Goal: Download file/media

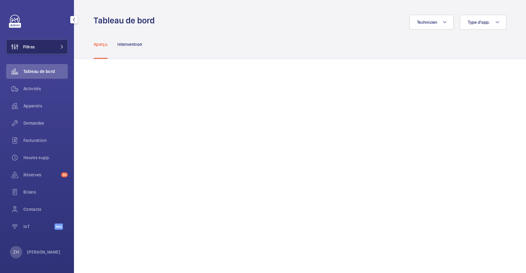
click at [48, 47] on button "Filtres" at bounding box center [37, 46] width 62 height 15
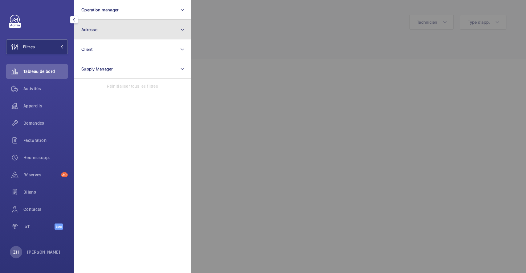
click at [133, 30] on button "Adresse" at bounding box center [132, 30] width 117 height 20
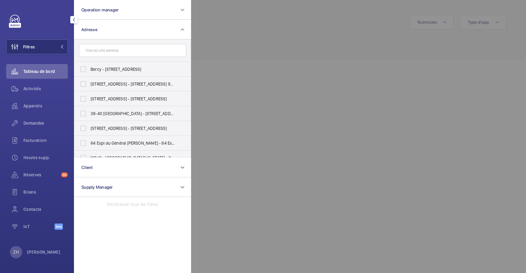
click at [129, 51] on input "text" at bounding box center [132, 50] width 107 height 13
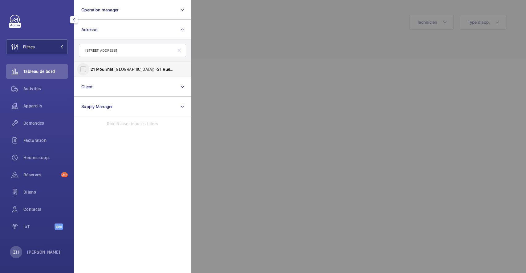
type input "[STREET_ADDRESS]"
click at [84, 70] on input "21 Moulinet ([GEOGRAPHIC_DATA]) - [STREET_ADDRESS]" at bounding box center [83, 69] width 12 height 12
checkbox input "true"
click at [247, 44] on div at bounding box center [454, 136] width 526 height 273
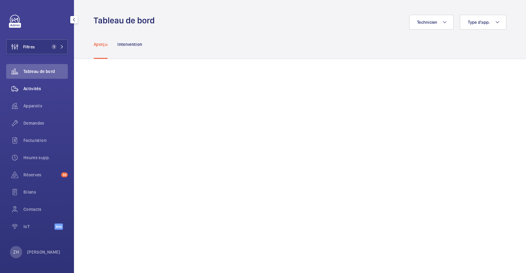
click at [41, 91] on span "Activités" at bounding box center [45, 89] width 44 height 6
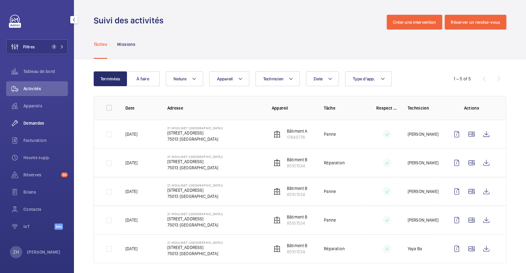
click at [41, 122] on span "Demandes" at bounding box center [45, 123] width 44 height 6
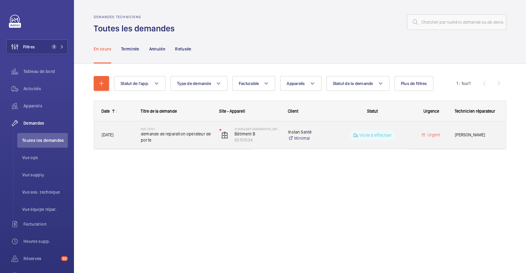
click at [333, 135] on div "Visite à effectuer" at bounding box center [369, 135] width 78 height 22
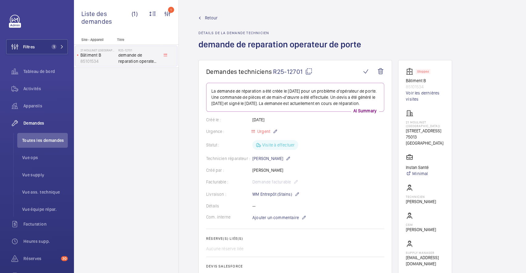
click at [308, 67] on wm-front-card "Demandes techniciens R25-12701 La demande de réparation a été créée le [DATE] p…" at bounding box center [296, 205] width 194 height 291
click at [308, 73] on mat-icon at bounding box center [308, 71] width 7 height 7
click at [208, 17] on span "Retour" at bounding box center [211, 18] width 13 height 6
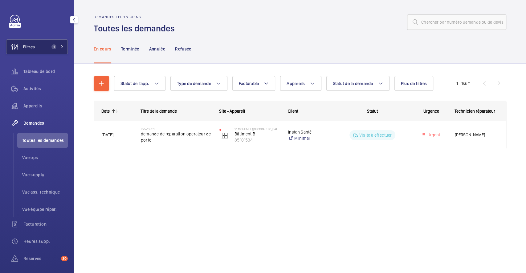
click at [32, 47] on span "Filtres" at bounding box center [29, 47] width 12 height 6
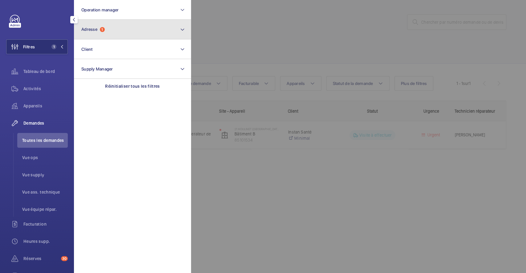
click at [112, 26] on button "Adresse 1" at bounding box center [132, 30] width 117 height 20
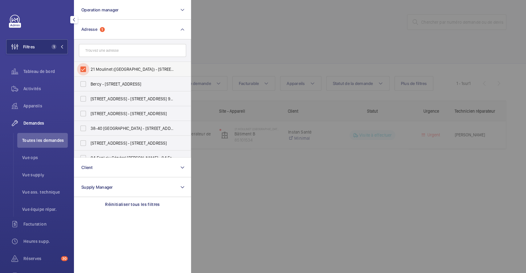
click at [83, 68] on input "21 Moulinet ([GEOGRAPHIC_DATA]) - [STREET_ADDRESS]" at bounding box center [83, 69] width 12 height 12
checkbox input "false"
click at [49, 47] on button "Filtres" at bounding box center [37, 46] width 62 height 15
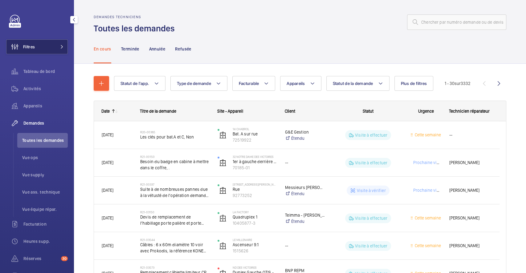
click at [54, 53] on button "Filtres" at bounding box center [37, 46] width 62 height 15
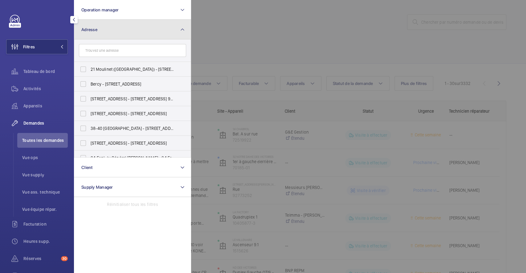
click at [101, 31] on button "Adresse" at bounding box center [132, 30] width 117 height 20
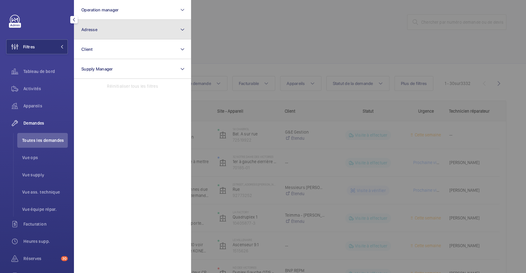
click at [109, 31] on button "Adresse" at bounding box center [132, 30] width 117 height 20
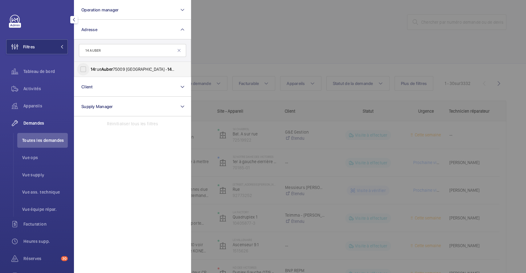
type input "14 AUBER"
click at [82, 67] on input "[STREET_ADDRESS][GEOGRAPHIC_DATA][STREET_ADDRESS]" at bounding box center [83, 69] width 12 height 12
checkbox input "true"
click at [234, 34] on div at bounding box center [454, 136] width 526 height 273
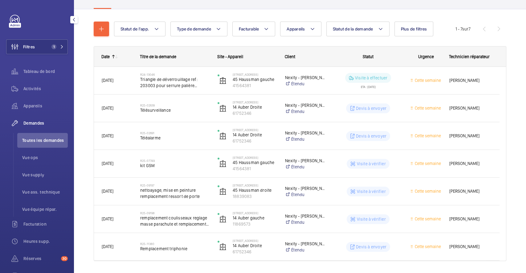
scroll to position [72, 0]
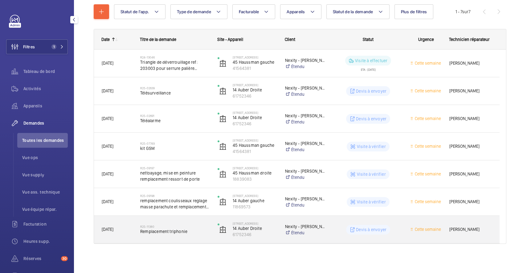
click at [190, 220] on div "R25-11380 Remplacement triphonie" at bounding box center [171, 230] width 77 height 28
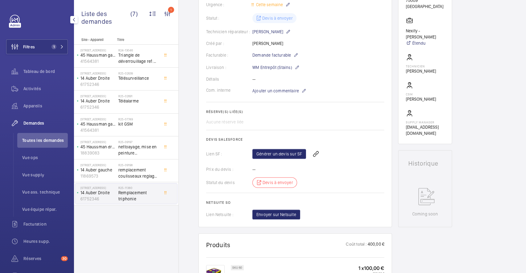
scroll to position [126, 0]
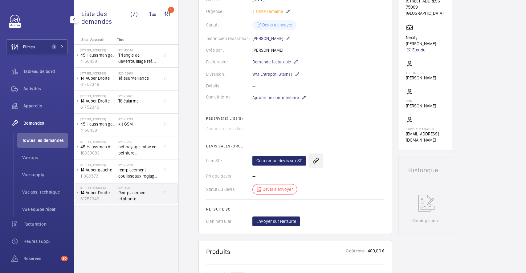
click at [320, 160] on wm-front-icon-button at bounding box center [316, 161] width 15 height 15
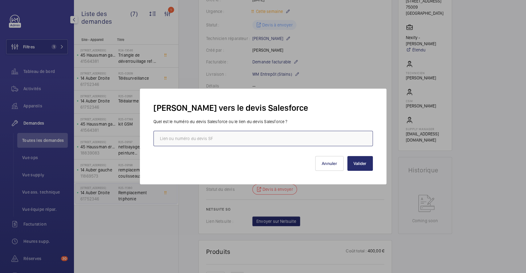
click at [303, 139] on input "text" at bounding box center [264, 138] width 220 height 15
paste input "[URL][DOMAIN_NAME]"
type input "[URL][DOMAIN_NAME]"
click at [356, 163] on button "Valider" at bounding box center [360, 163] width 26 height 15
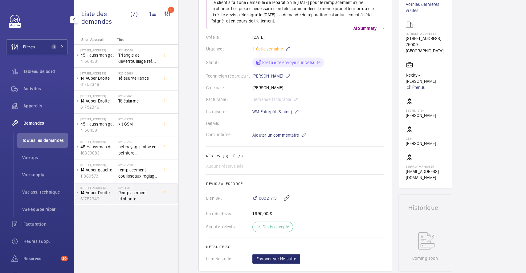
scroll to position [0, 0]
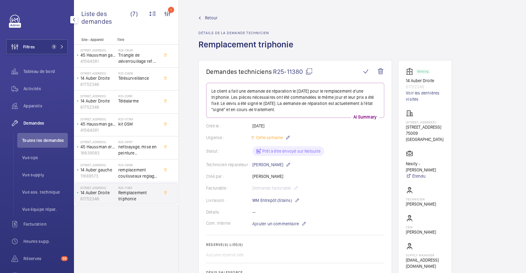
click at [309, 73] on mat-icon at bounding box center [309, 71] width 7 height 7
click at [212, 18] on span "Retour" at bounding box center [211, 18] width 13 height 6
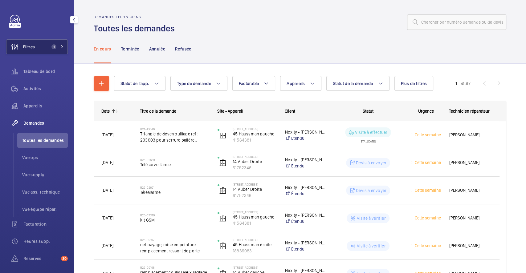
click at [40, 48] on button "Filtres 1" at bounding box center [37, 46] width 62 height 15
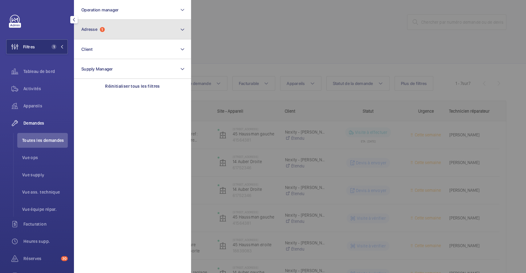
click at [146, 28] on button "Adresse 1" at bounding box center [132, 30] width 117 height 20
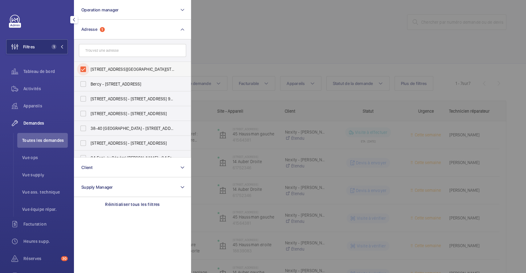
click at [84, 69] on input "[STREET_ADDRESS][GEOGRAPHIC_DATA][STREET_ADDRESS]" at bounding box center [83, 69] width 12 height 12
checkbox input "false"
click at [270, 14] on div at bounding box center [454, 136] width 526 height 273
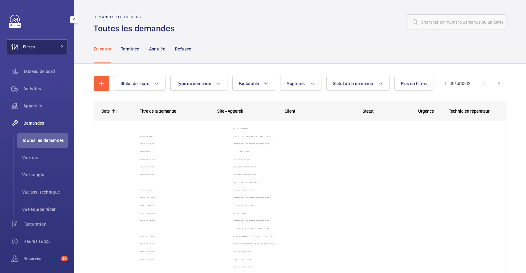
click at [42, 48] on button "Filtres" at bounding box center [37, 46] width 62 height 15
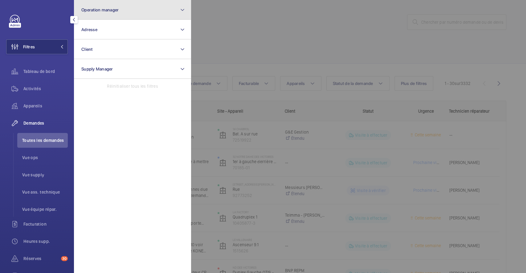
click at [138, 12] on button "Operation manager" at bounding box center [132, 10] width 117 height 20
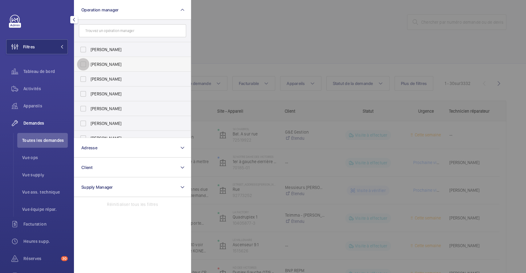
click at [81, 64] on input "[PERSON_NAME]" at bounding box center [83, 64] width 12 height 12
checkbox input "true"
click at [234, 39] on div at bounding box center [454, 136] width 526 height 273
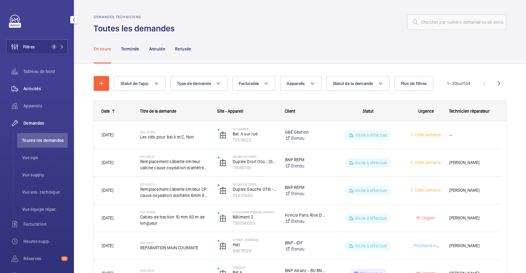
click at [33, 88] on span "Activités" at bounding box center [45, 89] width 44 height 6
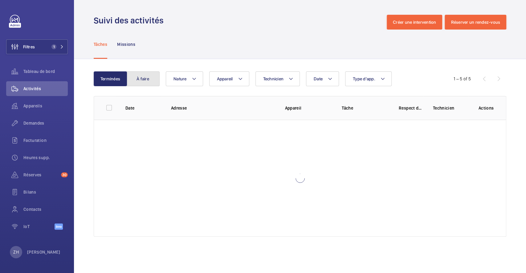
click at [146, 78] on button "À faire" at bounding box center [142, 79] width 33 height 15
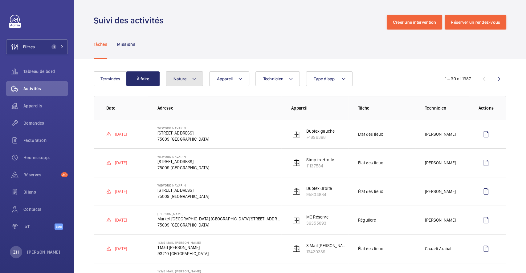
click at [194, 78] on mat-icon at bounding box center [194, 78] width 5 height 7
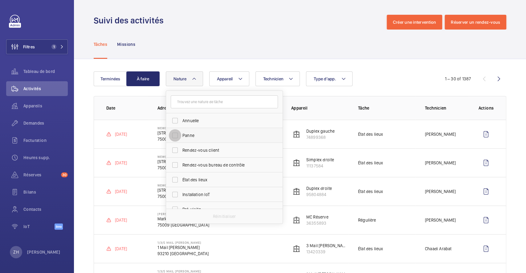
click at [175, 136] on input "Panne" at bounding box center [175, 135] width 12 height 12
checkbox input "true"
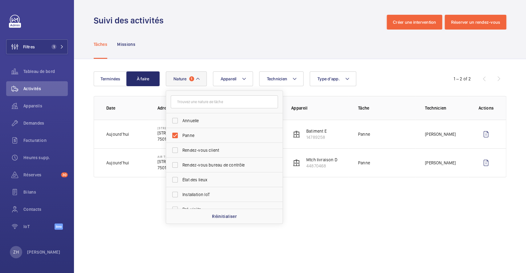
click at [224, 54] on div "Tâches Missions" at bounding box center [300, 44] width 413 height 29
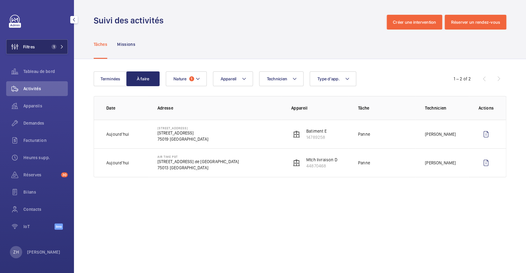
click at [45, 46] on button "Filtres 1" at bounding box center [37, 46] width 62 height 15
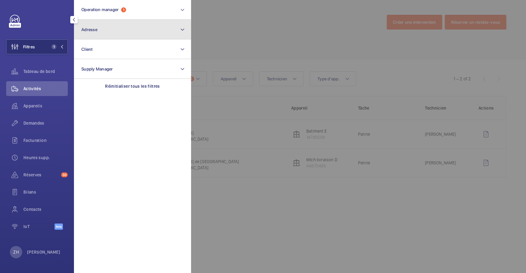
click at [129, 34] on button "Adresse" at bounding box center [132, 30] width 117 height 20
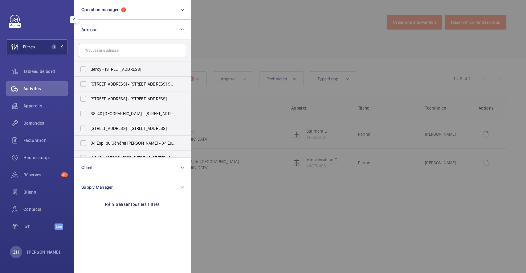
click at [119, 55] on input "text" at bounding box center [132, 50] width 107 height 13
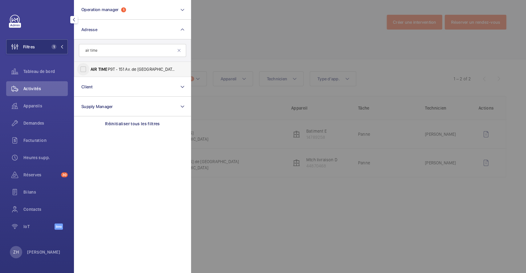
type input "air time"
click at [85, 69] on input "AIR TIME P9T - 151 Av. de [GEOGRAPHIC_DATA], [GEOGRAPHIC_DATA] 75013" at bounding box center [83, 69] width 12 height 12
checkbox input "true"
click at [236, 29] on div at bounding box center [454, 136] width 526 height 273
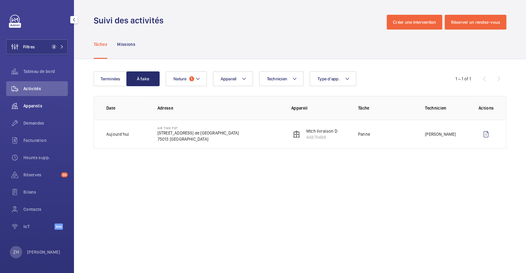
click at [42, 106] on span "Appareils" at bounding box center [45, 106] width 44 height 6
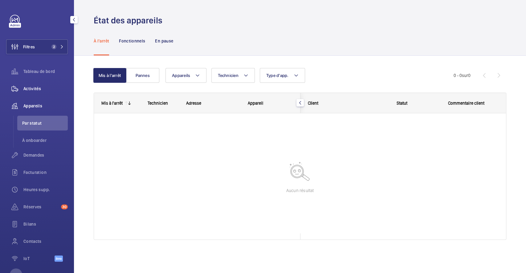
click at [45, 89] on span "Activités" at bounding box center [45, 89] width 44 height 6
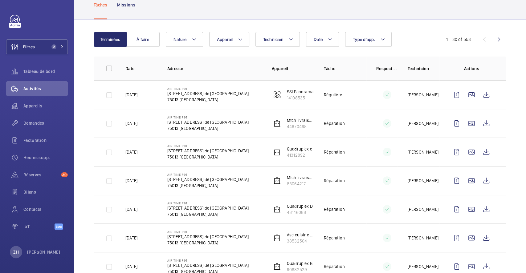
scroll to position [42, 0]
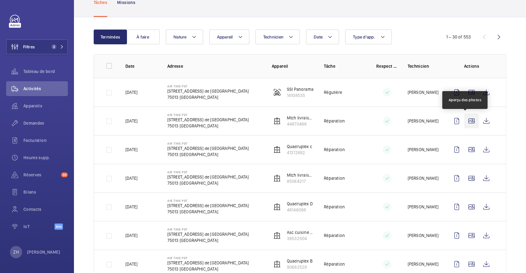
click at [466, 122] on wm-front-icon-button at bounding box center [471, 121] width 15 height 15
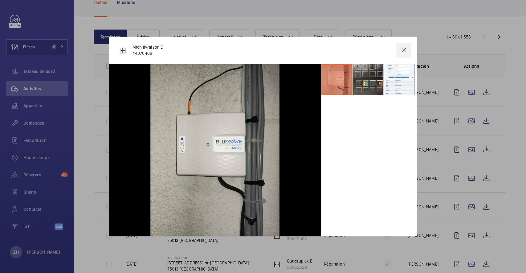
click at [405, 51] on wm-front-icon-button at bounding box center [403, 50] width 15 height 15
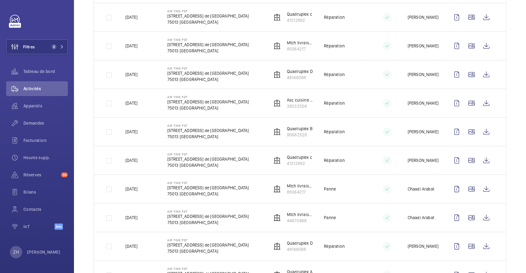
scroll to position [177, 0]
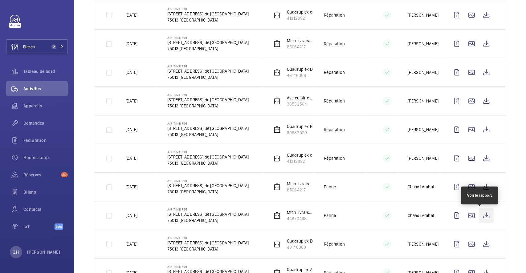
click at [482, 216] on wm-front-icon-button at bounding box center [486, 215] width 15 height 15
